Goal: Information Seeking & Learning: Learn about a topic

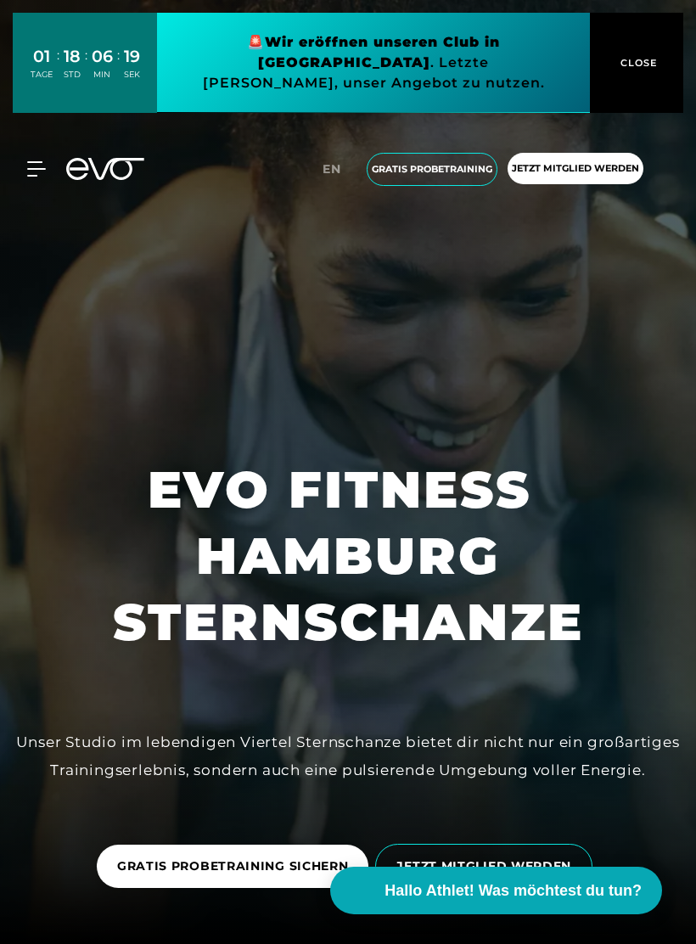
click at [50, 139] on div "MyEVO Login Über EVO Mitgliedschaften Probetraining TAGESPASS EVO Studios [GEOG…" at bounding box center [347, 169] width 689 height 60
click at [55, 161] on div "MyEVO Login Über EVO Mitgliedschaften Probetraining TAGESPASS EVO Studios [GEOG…" at bounding box center [26, 168] width 59 height 15
click at [81, 158] on icon at bounding box center [105, 169] width 78 height 22
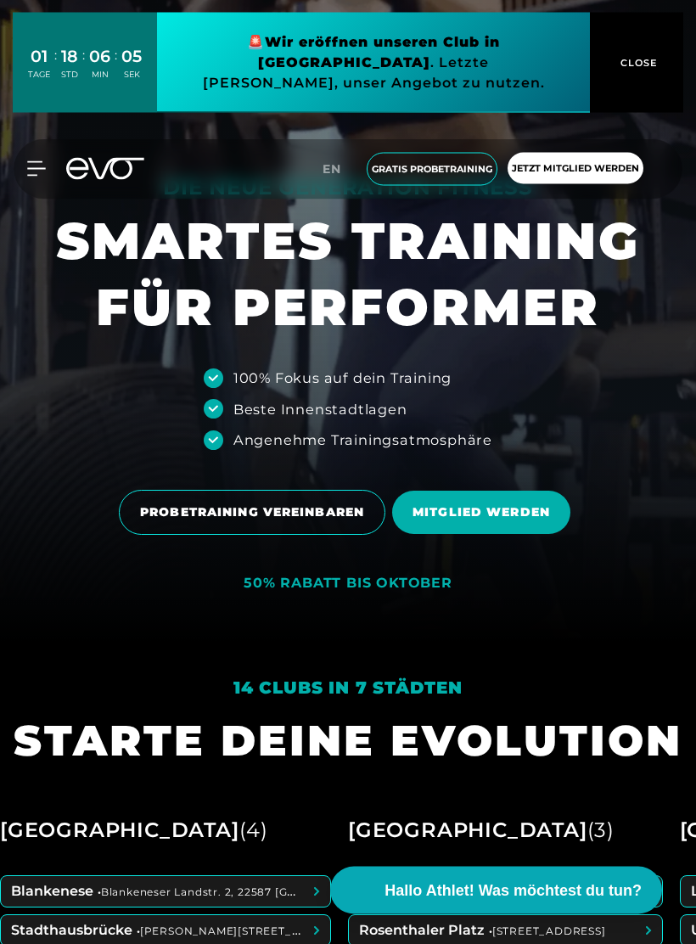
scroll to position [302, 0]
click at [266, 590] on div "50% RABATT BIS OKTOBER" at bounding box center [348, 584] width 209 height 18
click at [398, 588] on div "50% RABATT BIS OKTOBER" at bounding box center [348, 584] width 209 height 18
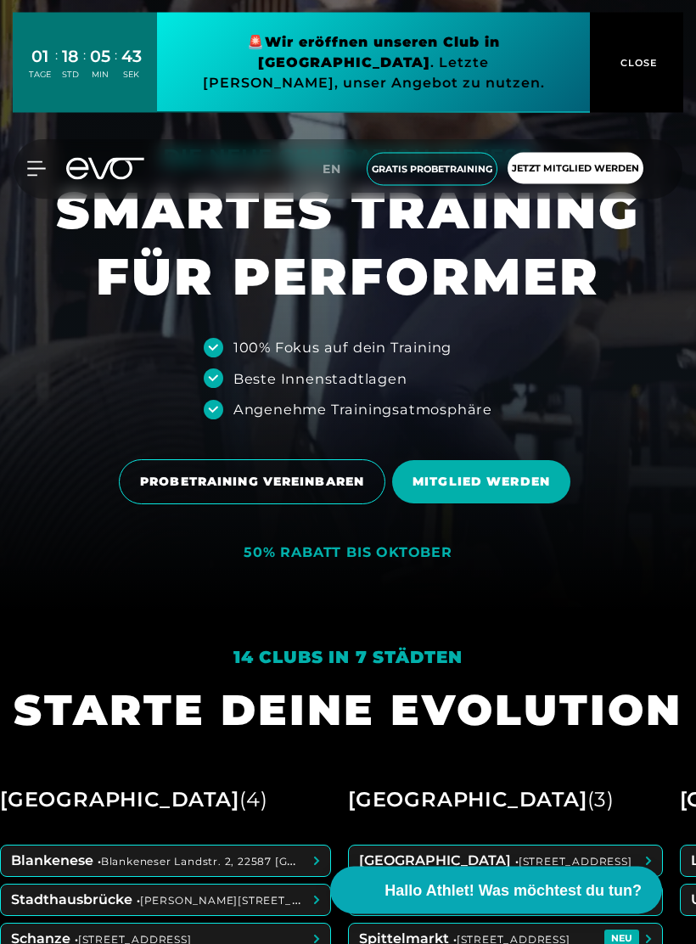
scroll to position [333, 0]
click at [38, 162] on icon at bounding box center [36, 169] width 18 height 14
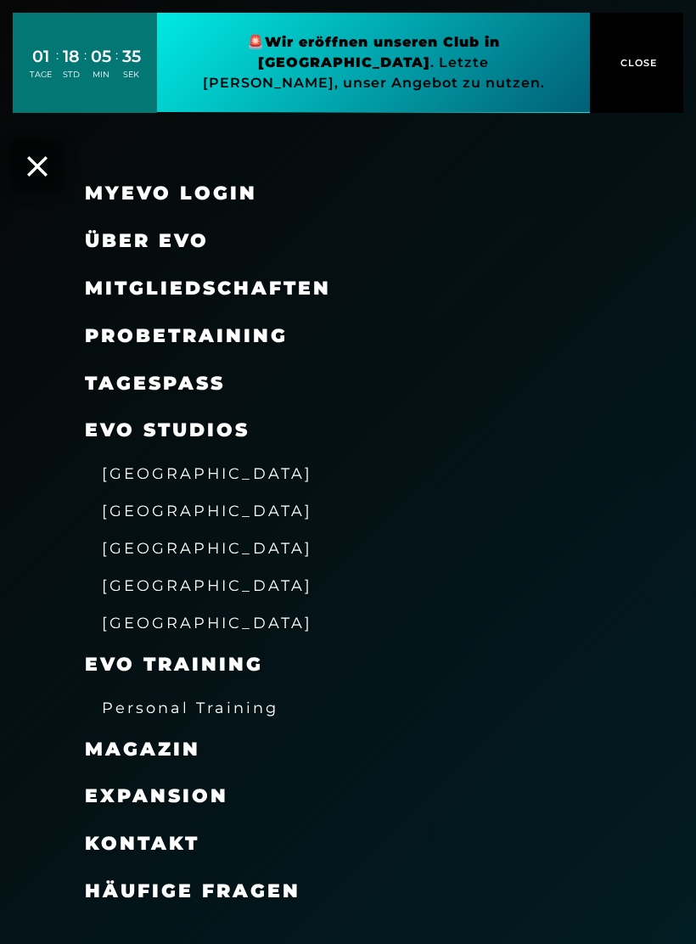
scroll to position [287, 0]
click at [115, 297] on span "Mitgliedschaften" at bounding box center [208, 288] width 246 height 23
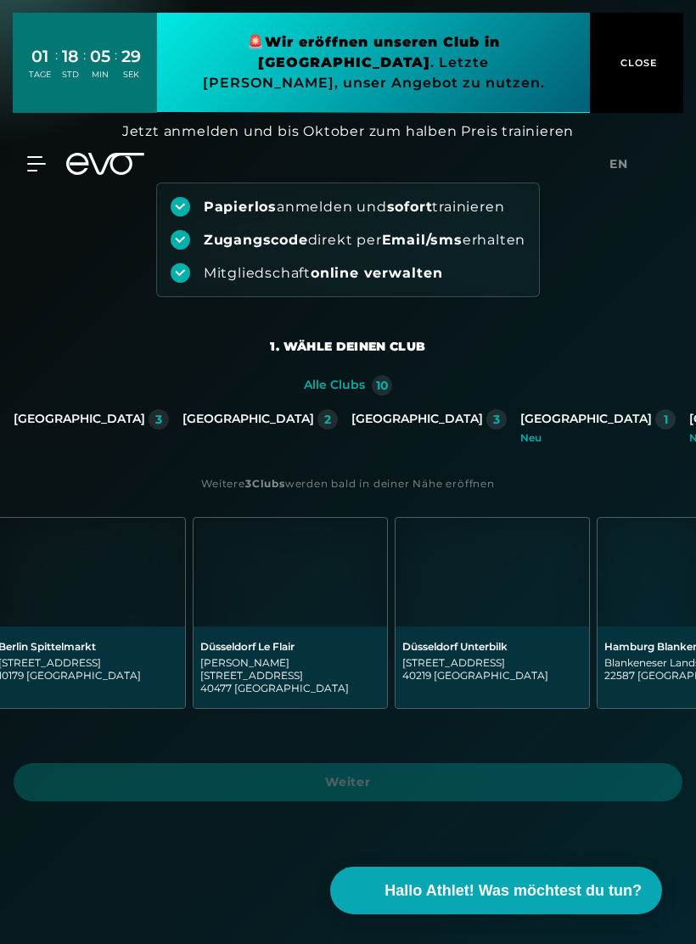
scroll to position [0, 429]
click at [351, 414] on div "[GEOGRAPHIC_DATA]" at bounding box center [417, 419] width 132 height 15
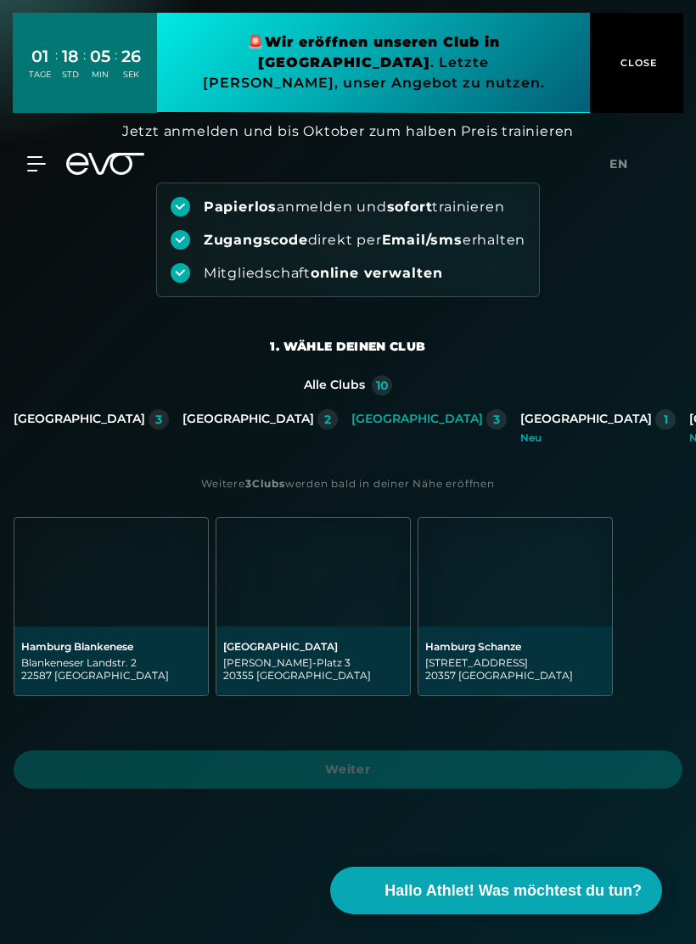
click at [541, 625] on img at bounding box center [515, 572] width 194 height 109
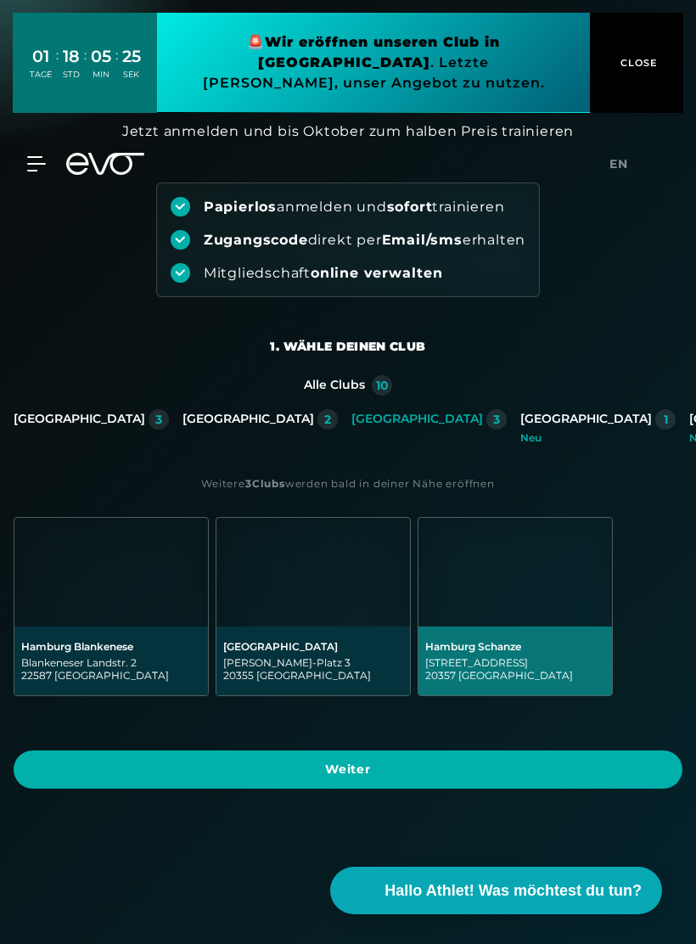
click at [529, 770] on span "Weiter" at bounding box center [348, 769] width 628 height 18
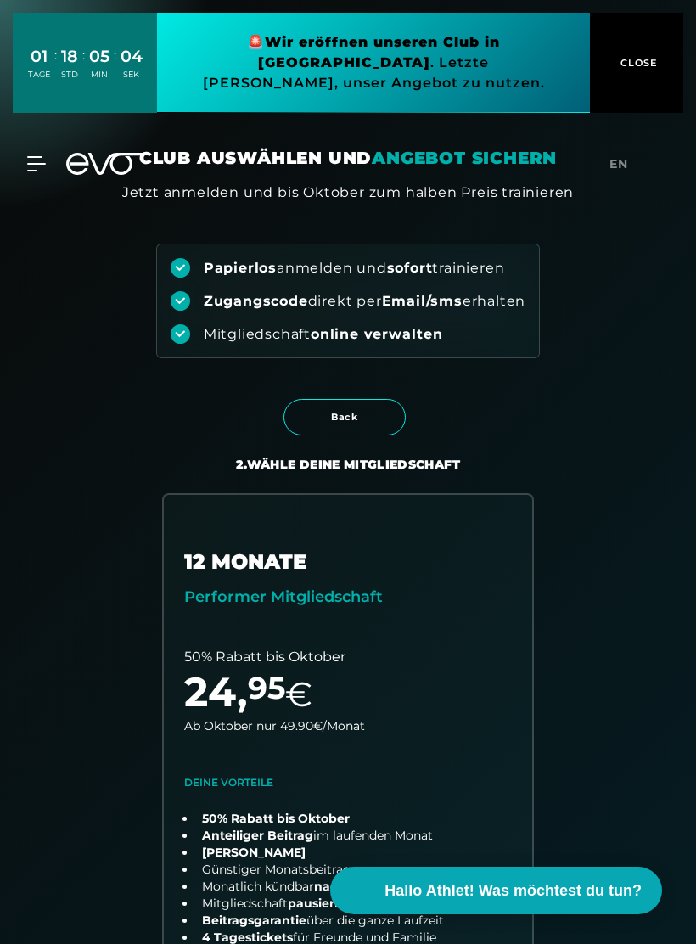
click at [32, 156] on icon at bounding box center [36, 163] width 19 height 15
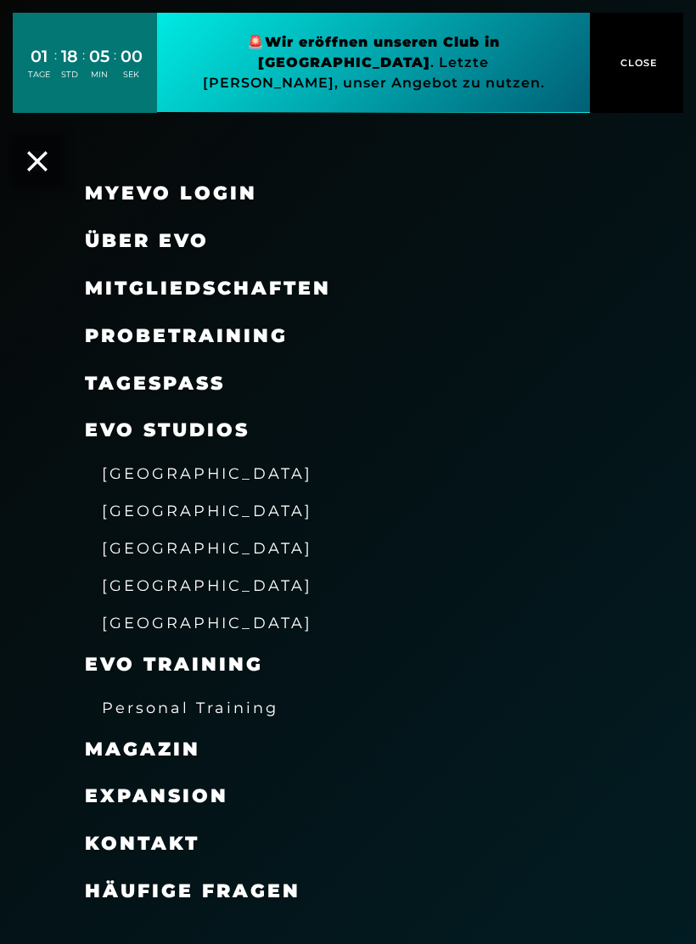
click at [126, 541] on span "[GEOGRAPHIC_DATA]" at bounding box center [207, 548] width 210 height 18
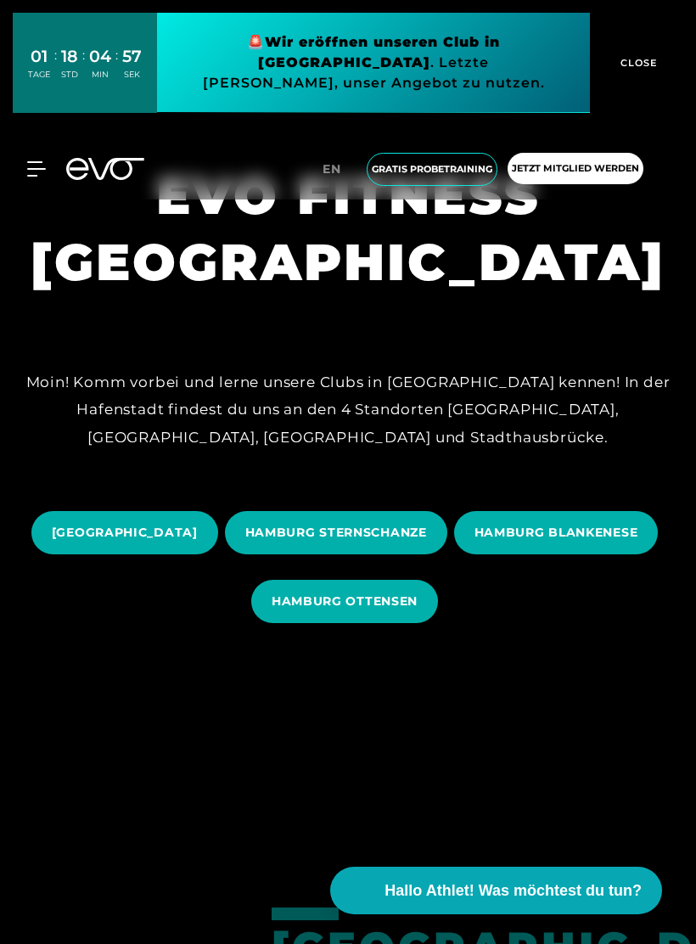
scroll to position [266, 0]
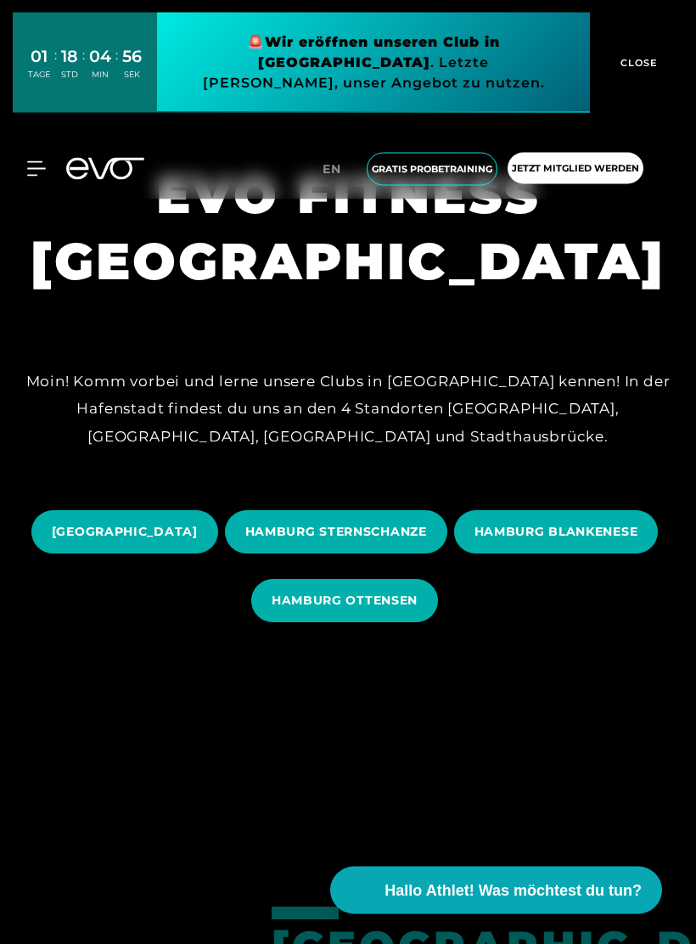
click at [427, 538] on span "HAMBURG STERNSCHANZE" at bounding box center [336, 533] width 182 height 18
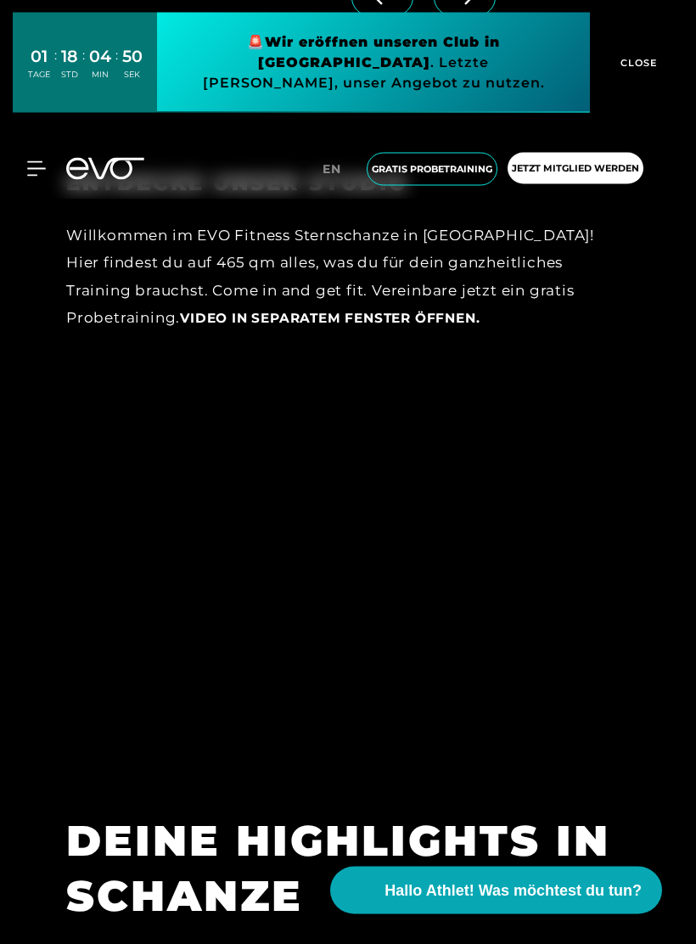
scroll to position [2567, 0]
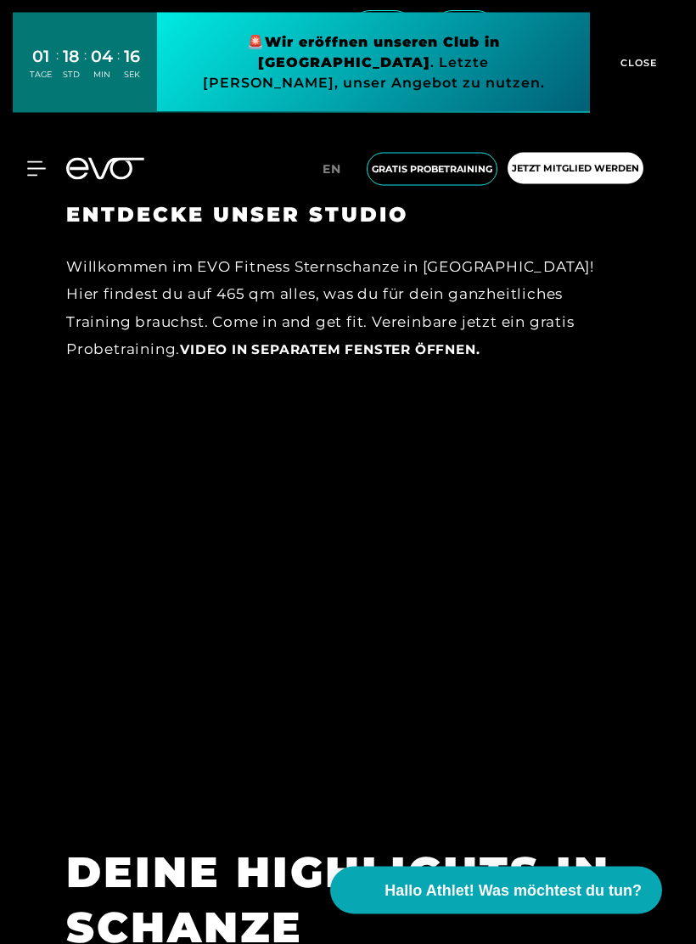
scroll to position [2536, 0]
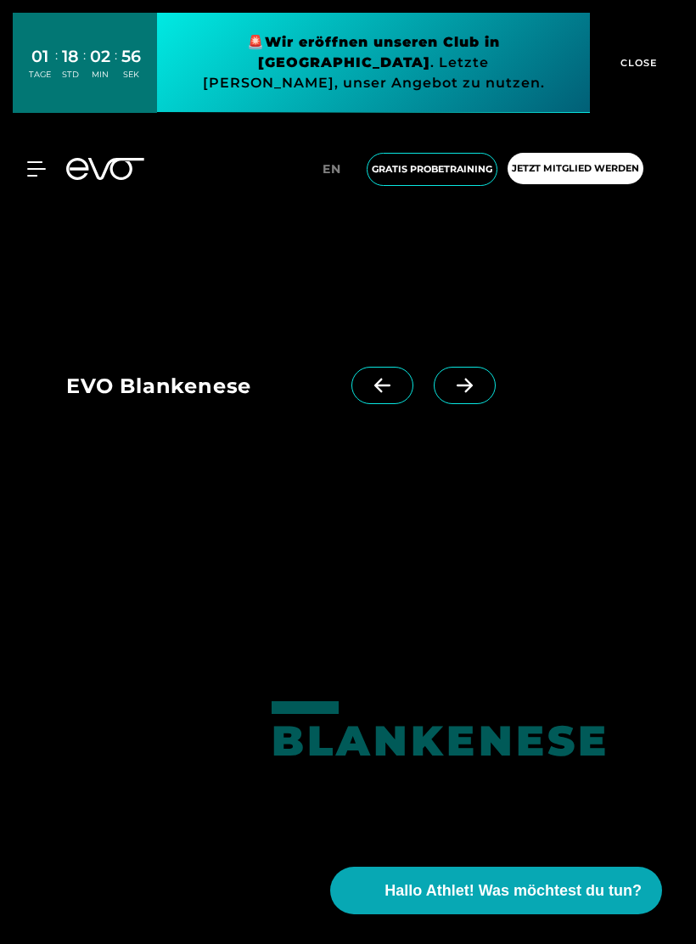
scroll to position [266, 0]
